Goal: Navigation & Orientation: Find specific page/section

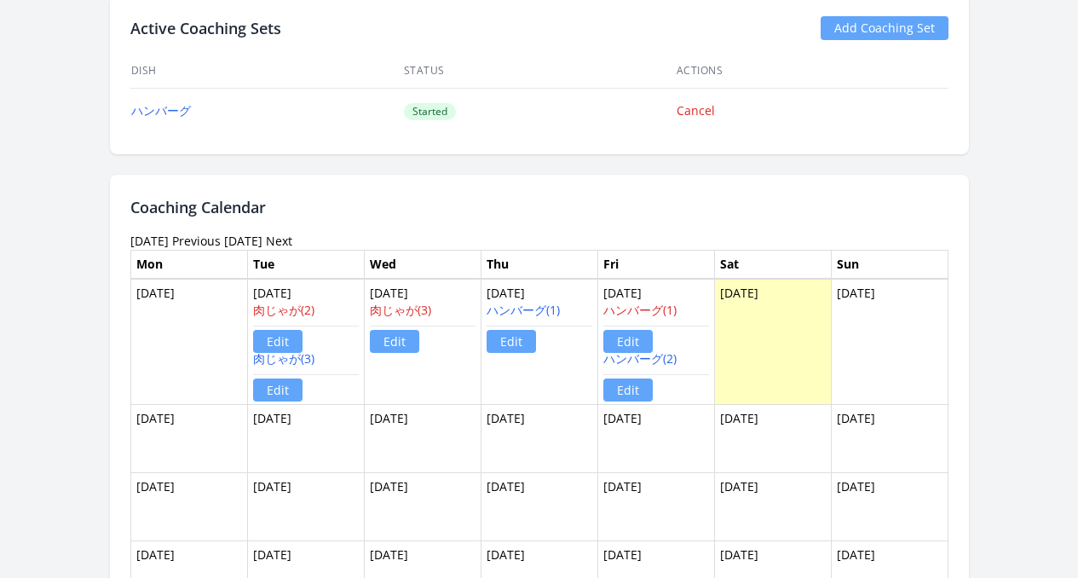
scroll to position [1207, 0]
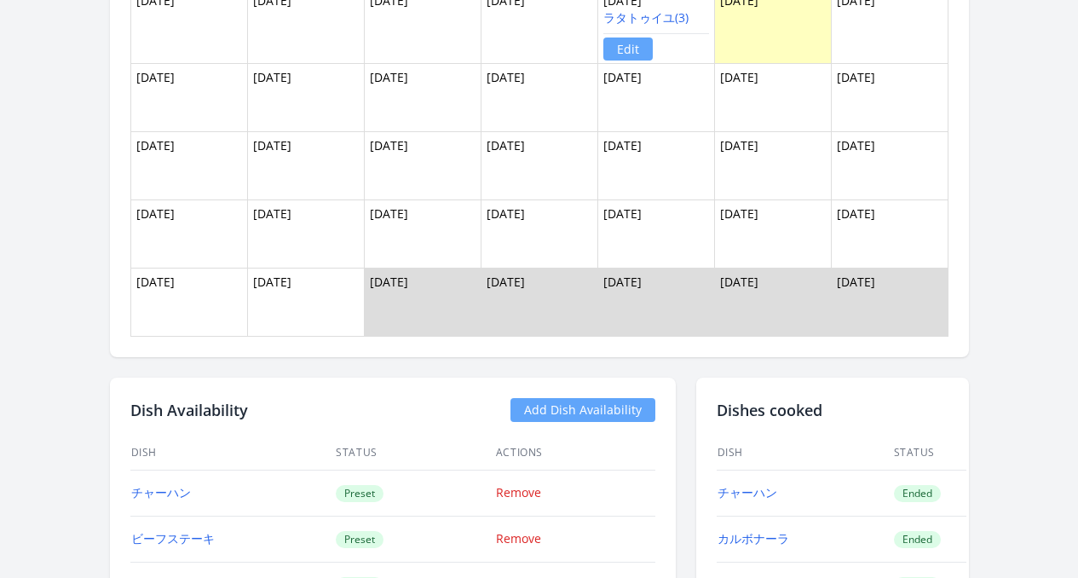
scroll to position [1227, 0]
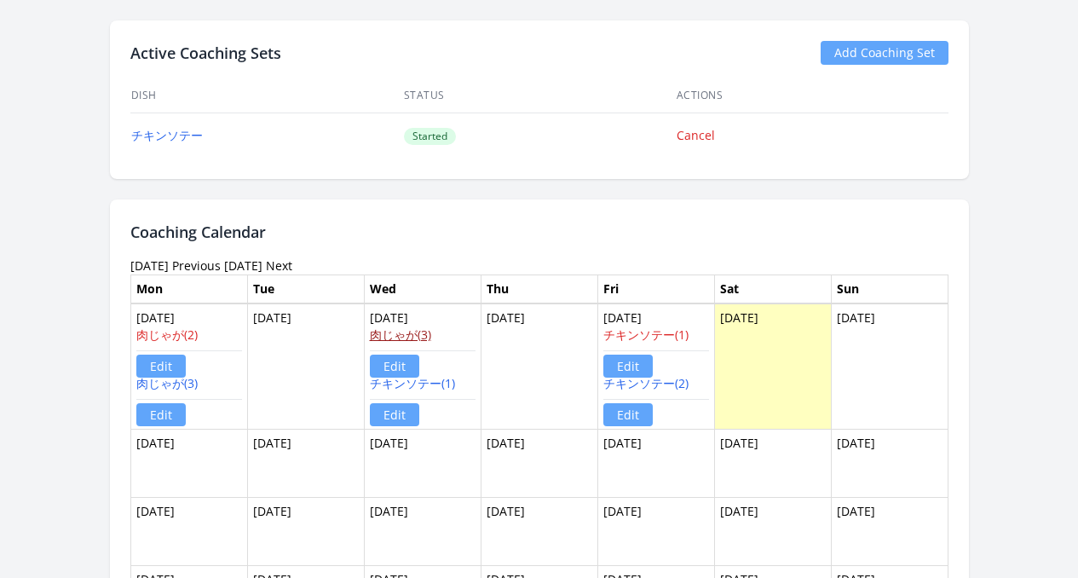
scroll to position [1140, 0]
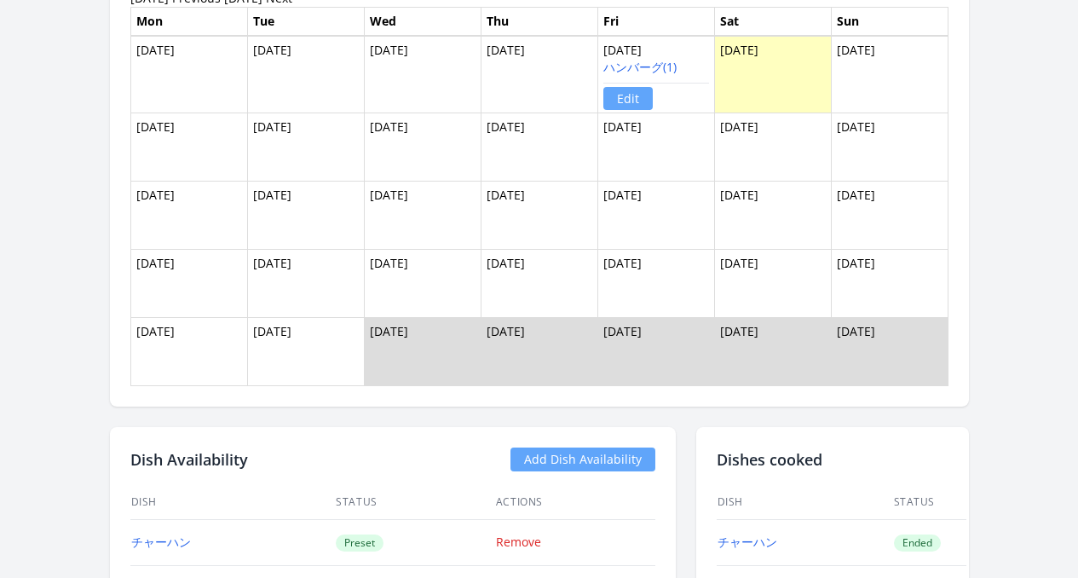
scroll to position [954, 0]
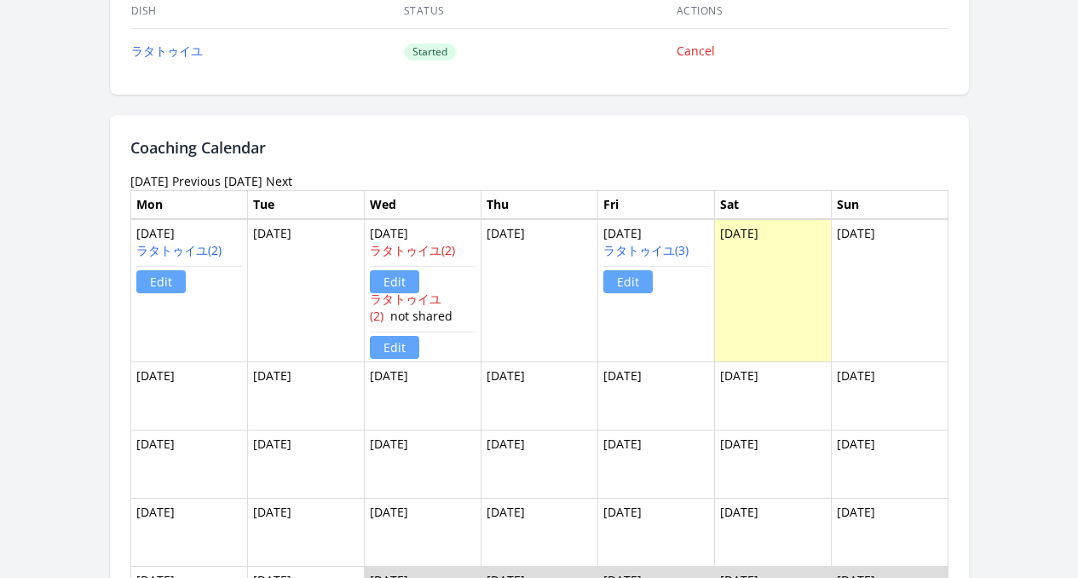
scroll to position [1158, 0]
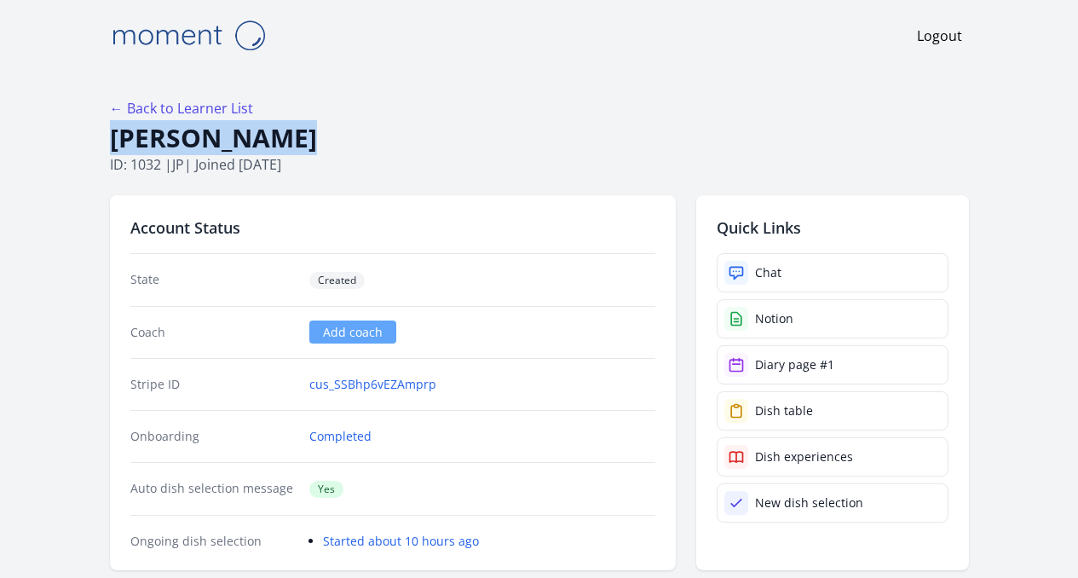
drag, startPoint x: 46, startPoint y: 137, endPoint x: 286, endPoint y: 144, distance: 240.5
click at [338, 121] on div "← Back to Learner List Yuka Horikawa ID: 1032 | jp | Joined 3 months ago" at bounding box center [539, 136] width 859 height 77
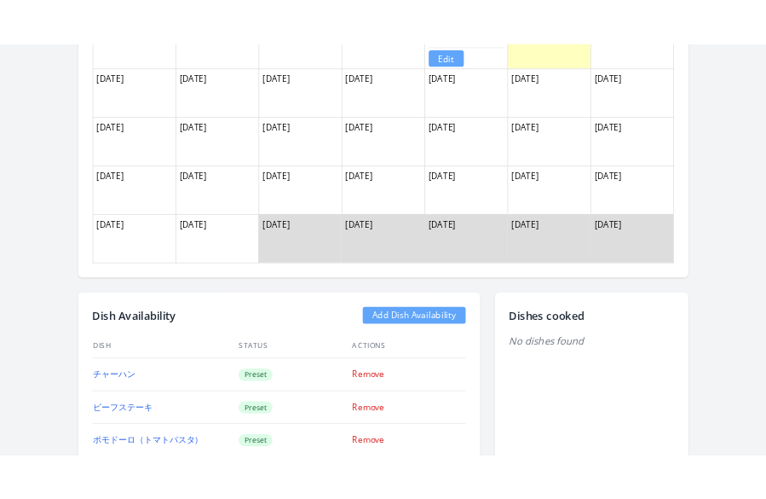
scroll to position [1417, 0]
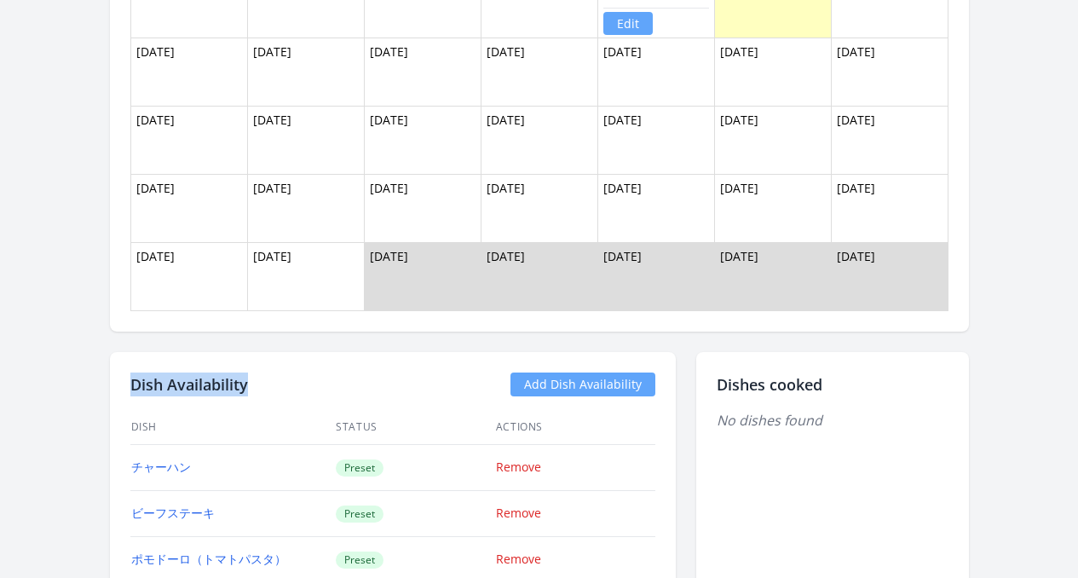
drag, startPoint x: 66, startPoint y: 382, endPoint x: 210, endPoint y: 382, distance: 144.1
click at [210, 382] on div "Dish Availability Add Dish Availability Dish Status Actions チャーハン Preset Remove…" at bounding box center [393, 546] width 566 height 389
copy h2 "Dish Availability"
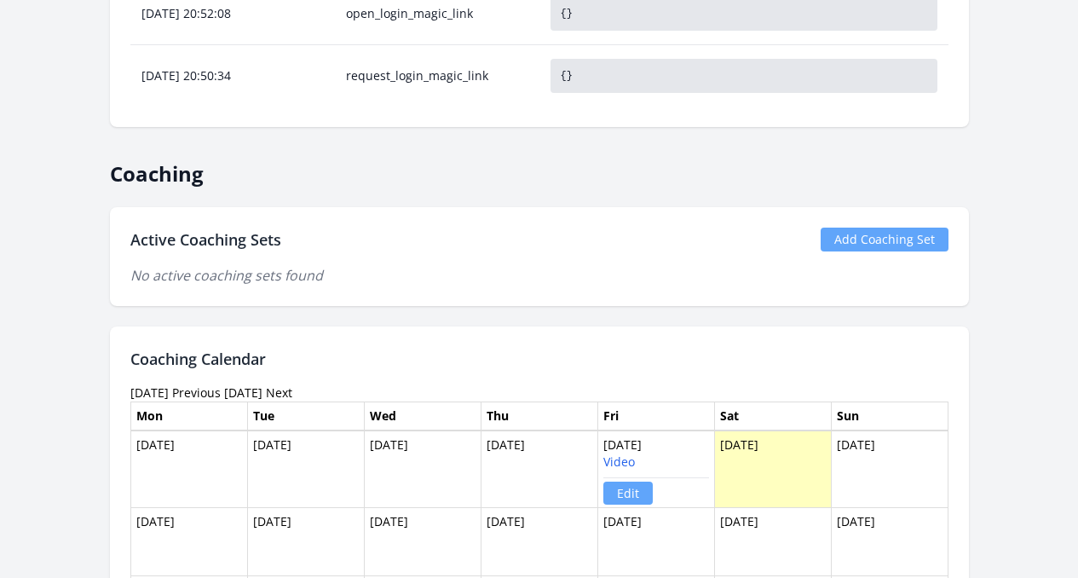
scroll to position [960, 0]
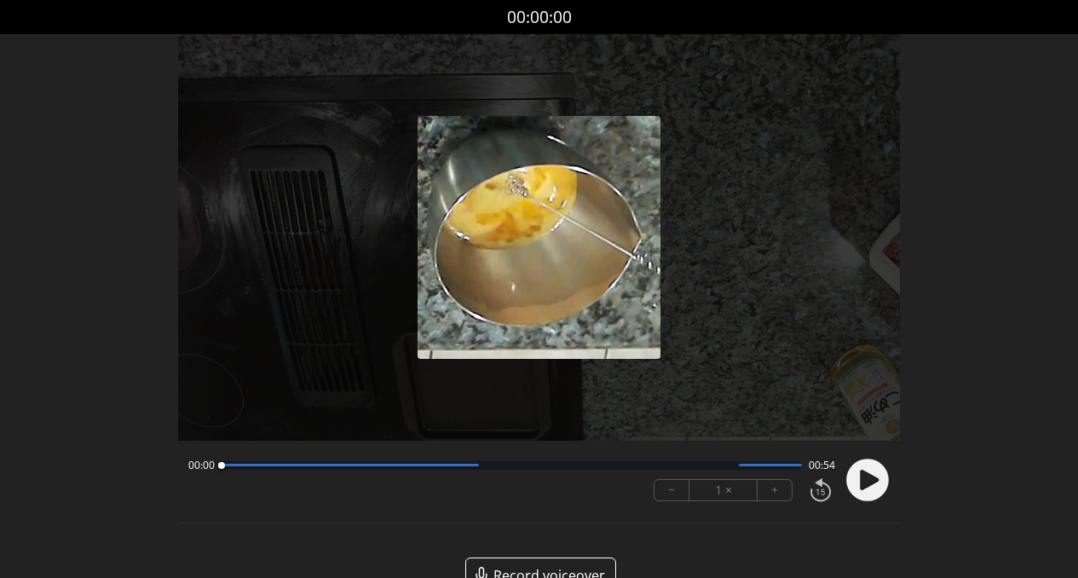
click at [858, 483] on circle at bounding box center [867, 480] width 43 height 43
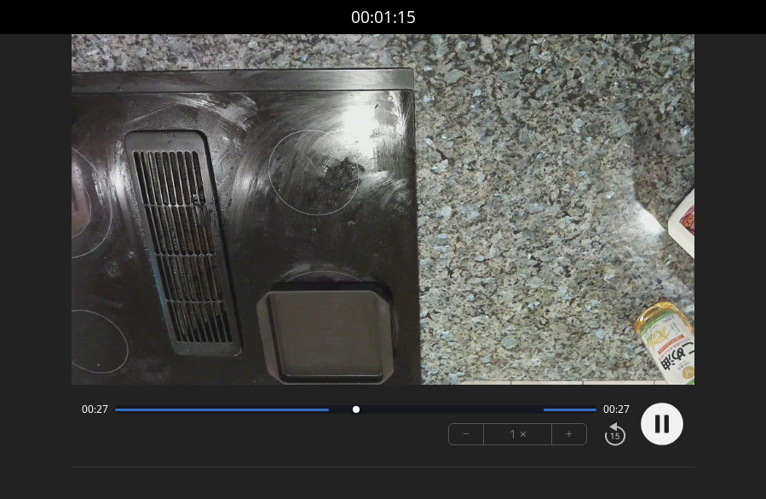
click at [661, 421] on circle at bounding box center [662, 423] width 43 height 43
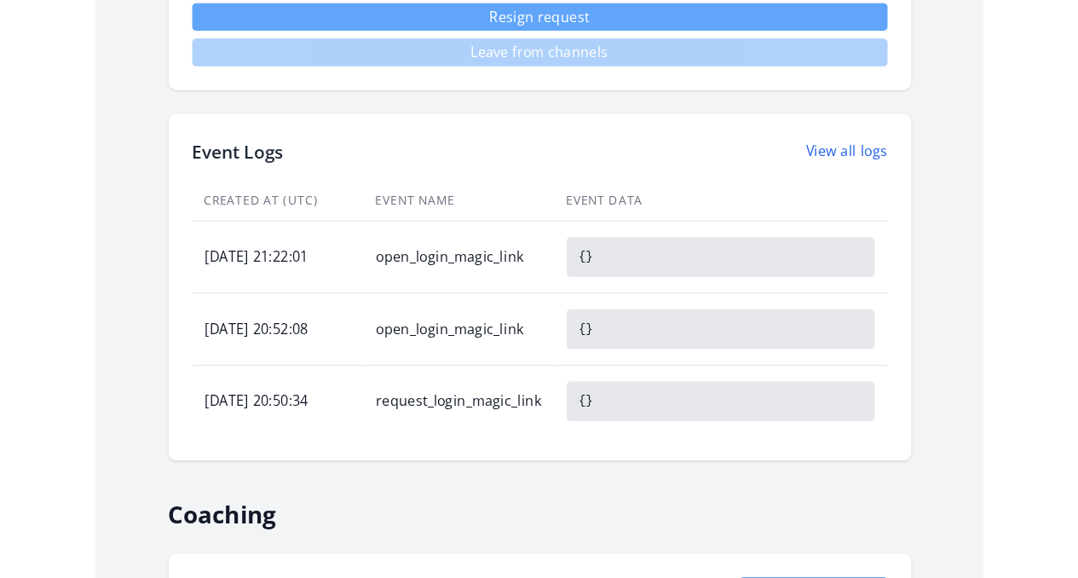
scroll to position [1165, 0]
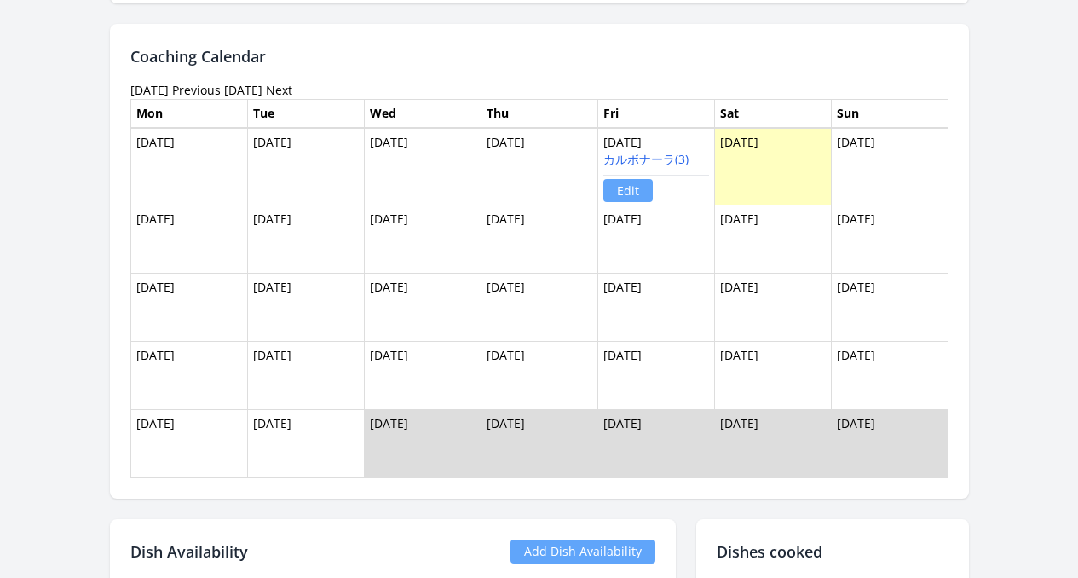
scroll to position [1142, 0]
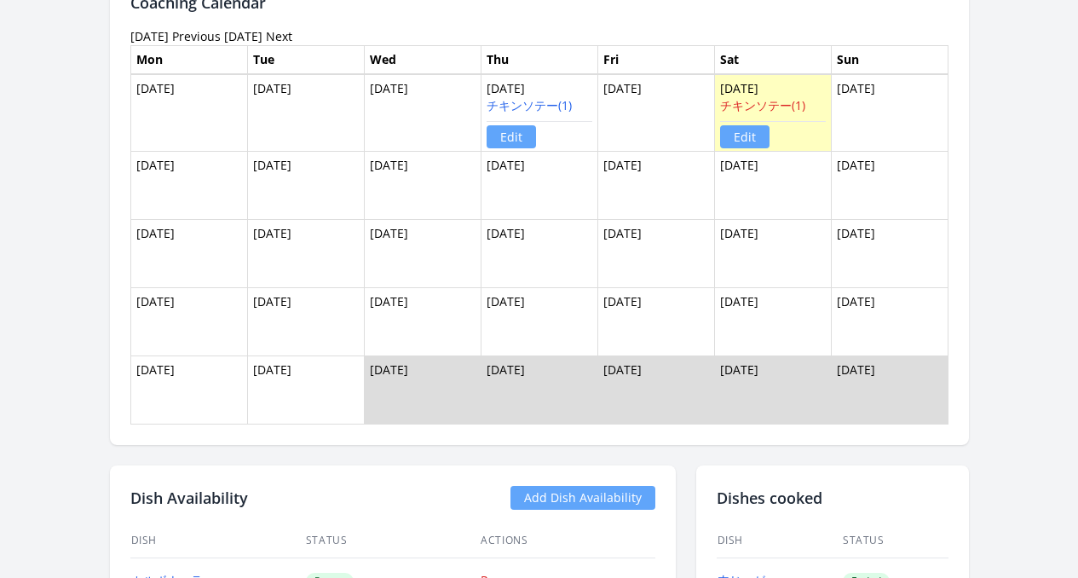
scroll to position [1158, 0]
